Goal: Navigation & Orientation: Find specific page/section

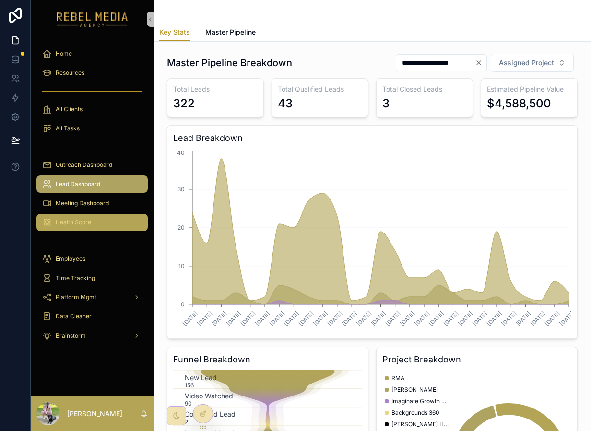
click at [78, 221] on span "Health Score" at bounding box center [73, 223] width 35 height 8
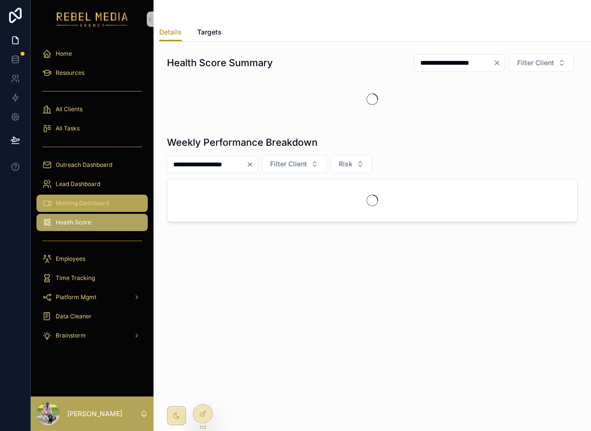
click at [80, 201] on span "Meeting Dashboard" at bounding box center [82, 203] width 53 height 8
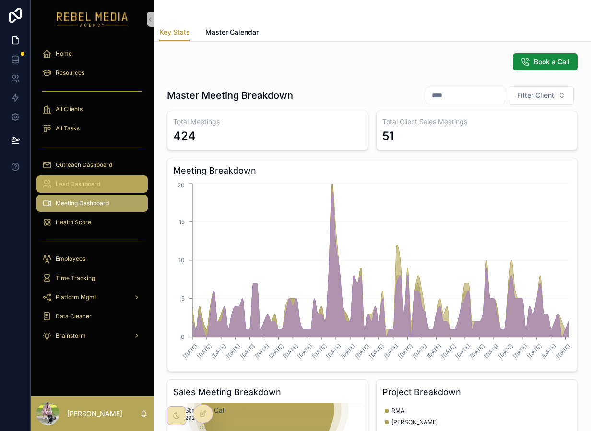
click at [108, 186] on div "Lead Dashboard" at bounding box center [92, 183] width 100 height 15
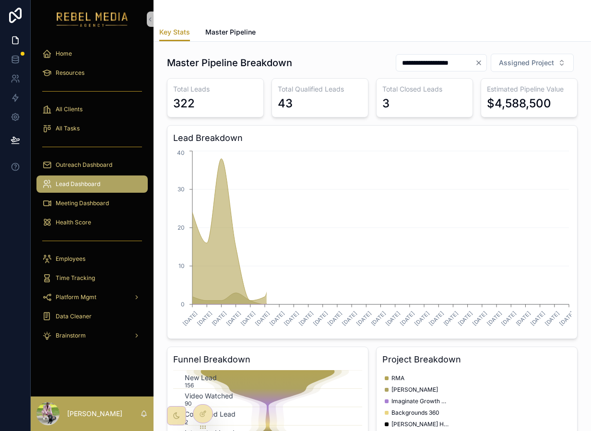
click at [213, 41] on div "Key Stats Key Stats Master Pipeline" at bounding box center [371, 21] width 437 height 42
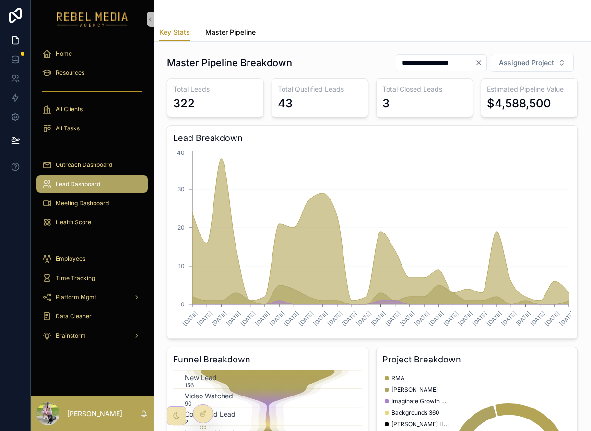
click at [215, 24] on link "Master Pipeline" at bounding box center [230, 32] width 50 height 19
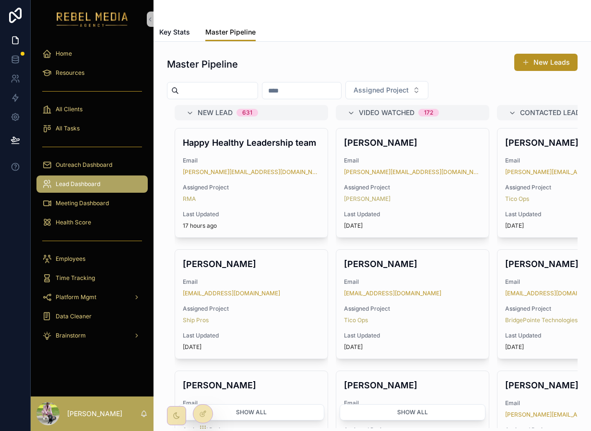
click at [232, 34] on span "Master Pipeline" at bounding box center [230, 32] width 50 height 10
click at [230, 34] on span "Master Pipeline" at bounding box center [230, 32] width 50 height 10
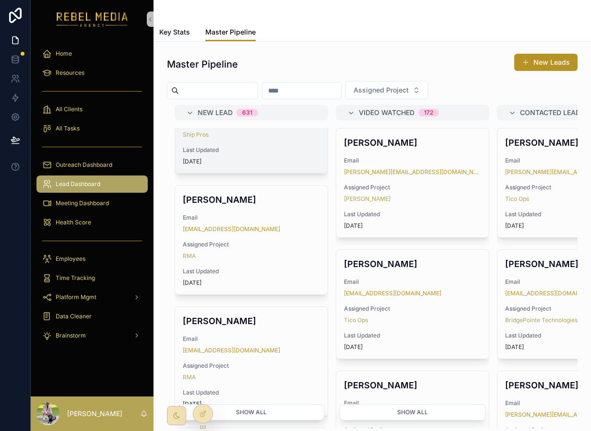
scroll to position [330, 0]
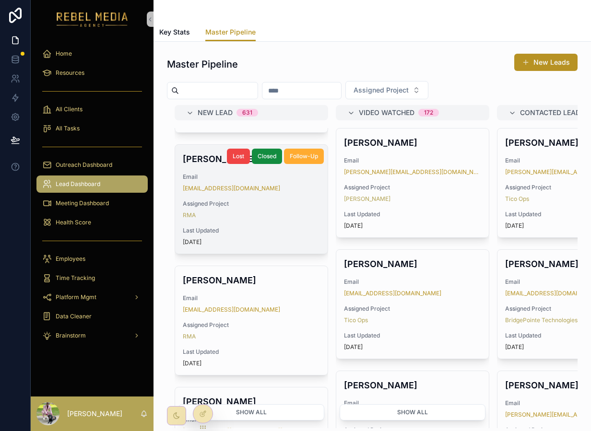
scroll to position [227, 0]
